Goal: Transaction & Acquisition: Subscribe to service/newsletter

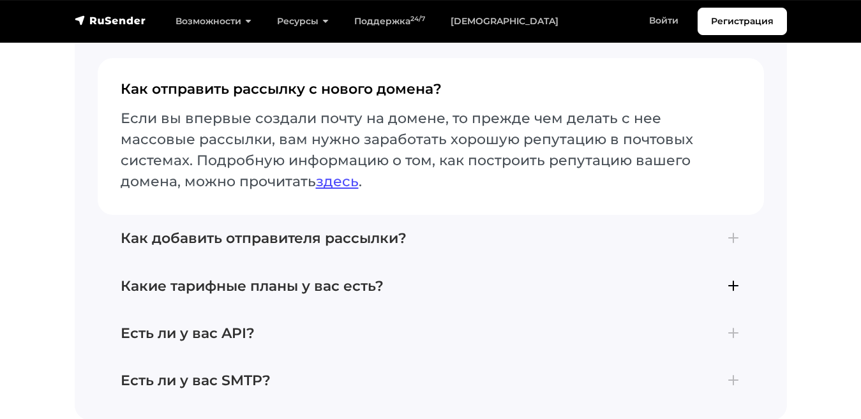
scroll to position [4695, 0]
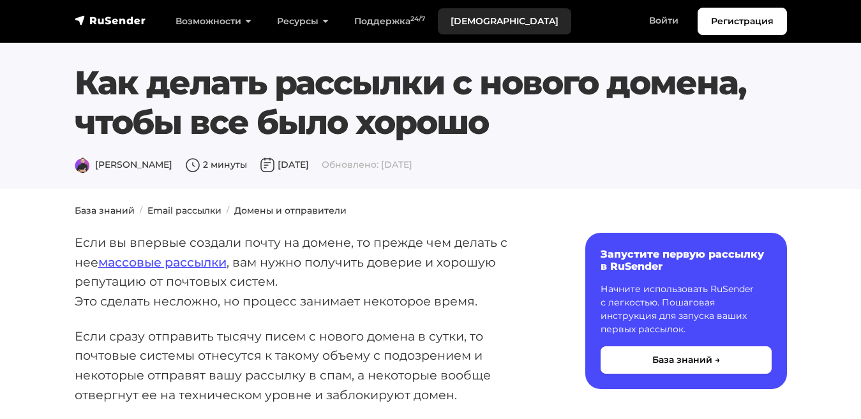
click at [449, 18] on link "[DEMOGRAPHIC_DATA]" at bounding box center [504, 21] width 133 height 26
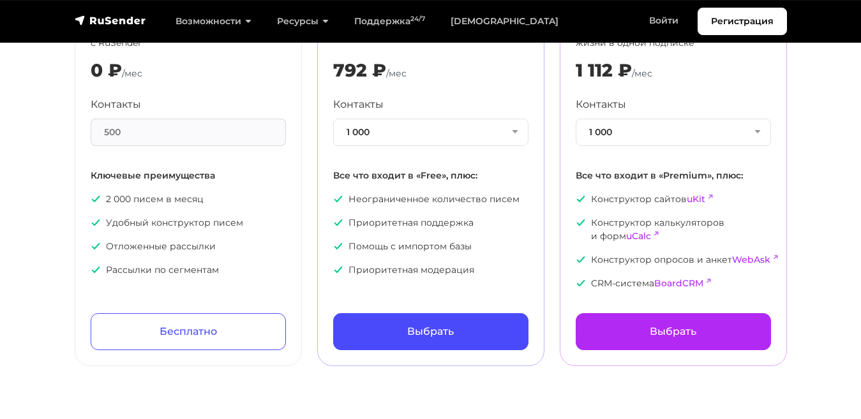
scroll to position [143, 0]
